Goal: Entertainment & Leisure: Browse casually

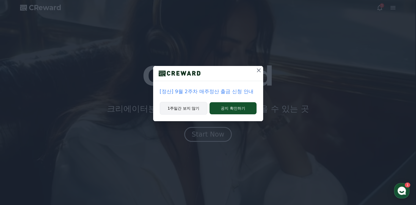
click at [194, 110] on button "1주일간 보지 않기" at bounding box center [184, 108] width 48 height 13
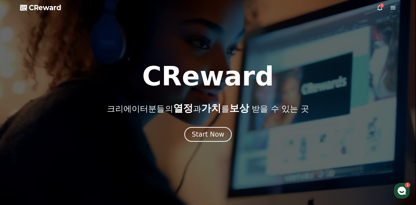
click at [194, 110] on p "크리에이터분들의 열정 과 가치 를 보상 받을 수 있는 곳" at bounding box center [208, 108] width 202 height 11
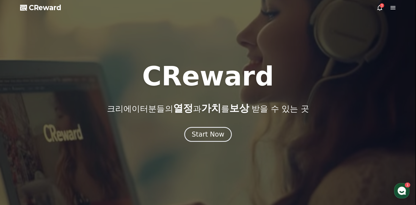
drag, startPoint x: 194, startPoint y: 110, endPoint x: 199, endPoint y: 124, distance: 14.7
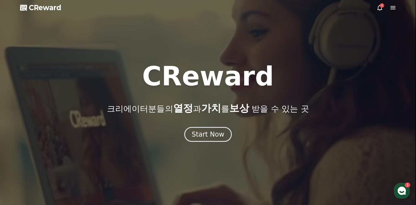
click at [199, 124] on div "CReward 크리에이터분들의 열정 과 가치 를 보상 받을 수 있는 곳 Start Now" at bounding box center [208, 102] width 416 height 79
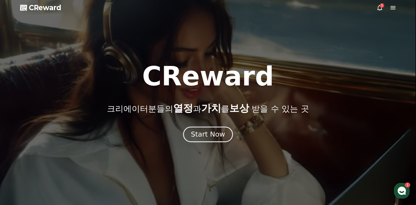
click at [202, 129] on button "Start Now" at bounding box center [208, 135] width 50 height 16
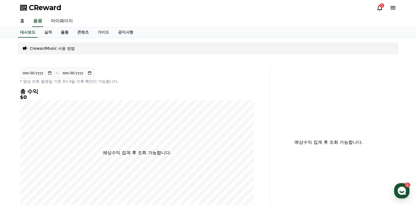
click at [67, 32] on link "음원" at bounding box center [64, 32] width 16 height 10
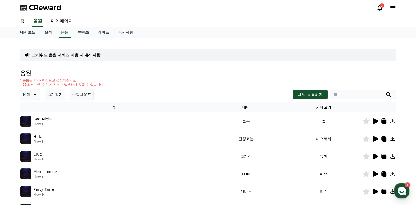
click at [35, 98] on button "테마" at bounding box center [30, 94] width 20 height 11
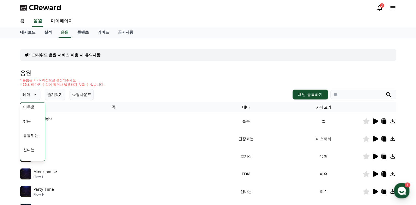
scroll to position [55, 0]
click at [35, 123] on button "통통튀는" at bounding box center [31, 126] width 20 height 12
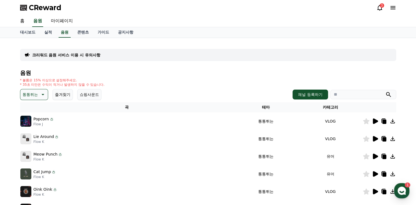
click at [40, 96] on icon at bounding box center [42, 94] width 7 height 7
click at [34, 125] on button "환상적인" at bounding box center [31, 123] width 20 height 12
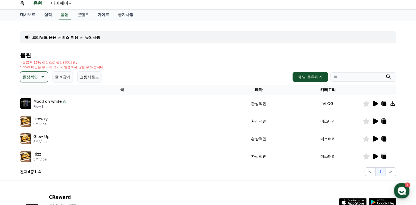
scroll to position [27, 0]
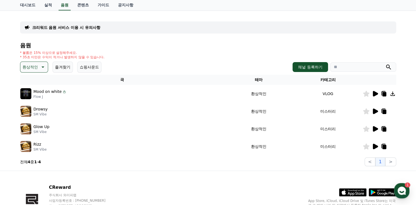
click at [41, 65] on icon at bounding box center [42, 67] width 7 height 7
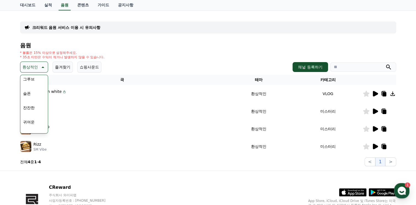
scroll to position [220, 0]
click at [31, 91] on button "귀여운" at bounding box center [29, 90] width 16 height 12
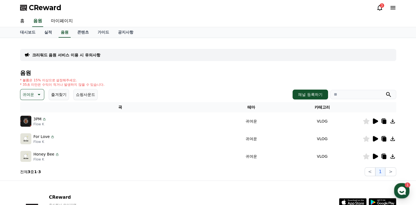
click at [375, 120] on icon at bounding box center [375, 120] width 5 height 5
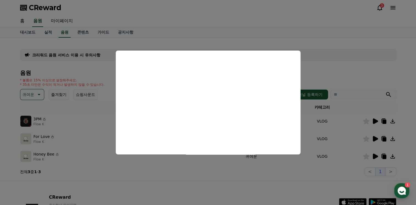
click at [365, 77] on button "close modal" at bounding box center [208, 102] width 416 height 205
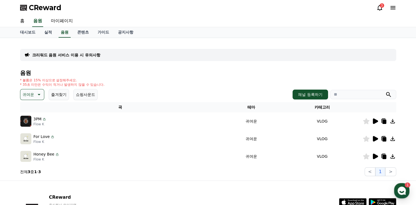
click at [373, 137] on icon at bounding box center [375, 138] width 5 height 5
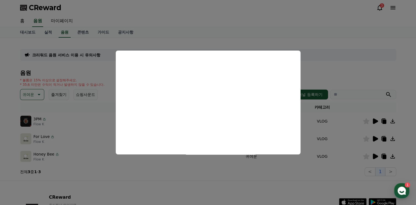
click at [326, 103] on button "close modal" at bounding box center [208, 102] width 416 height 205
